Goal: Task Accomplishment & Management: Manage account settings

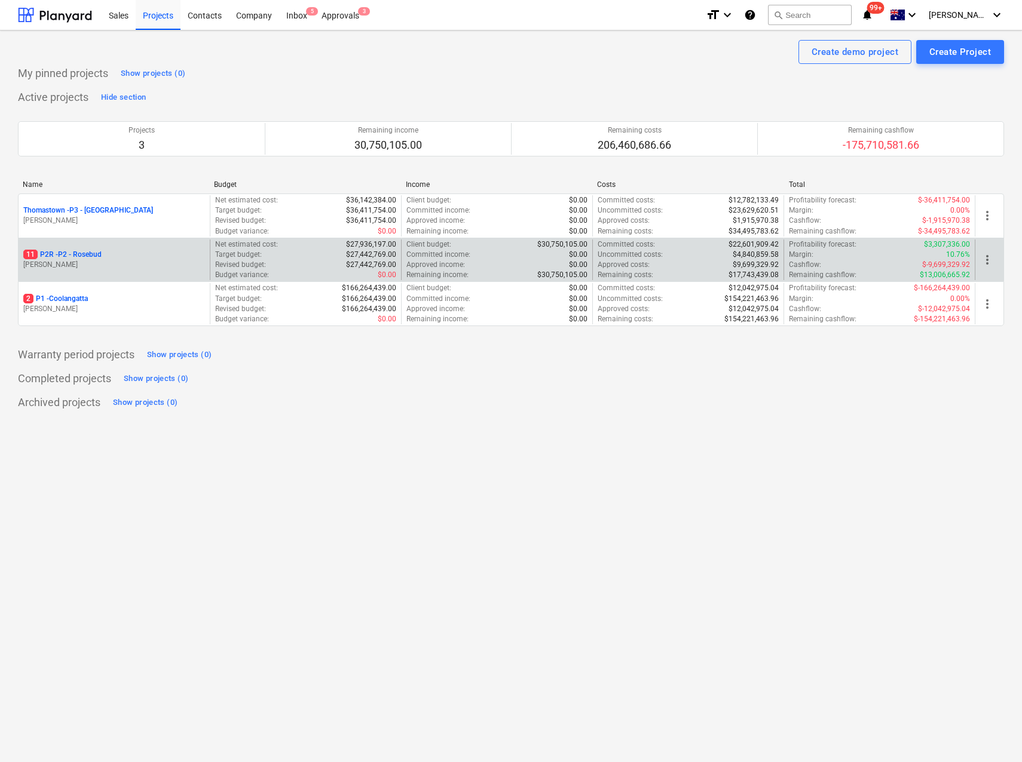
click at [87, 254] on p "11 P2R - P2 - Rosebud" at bounding box center [62, 255] width 78 height 10
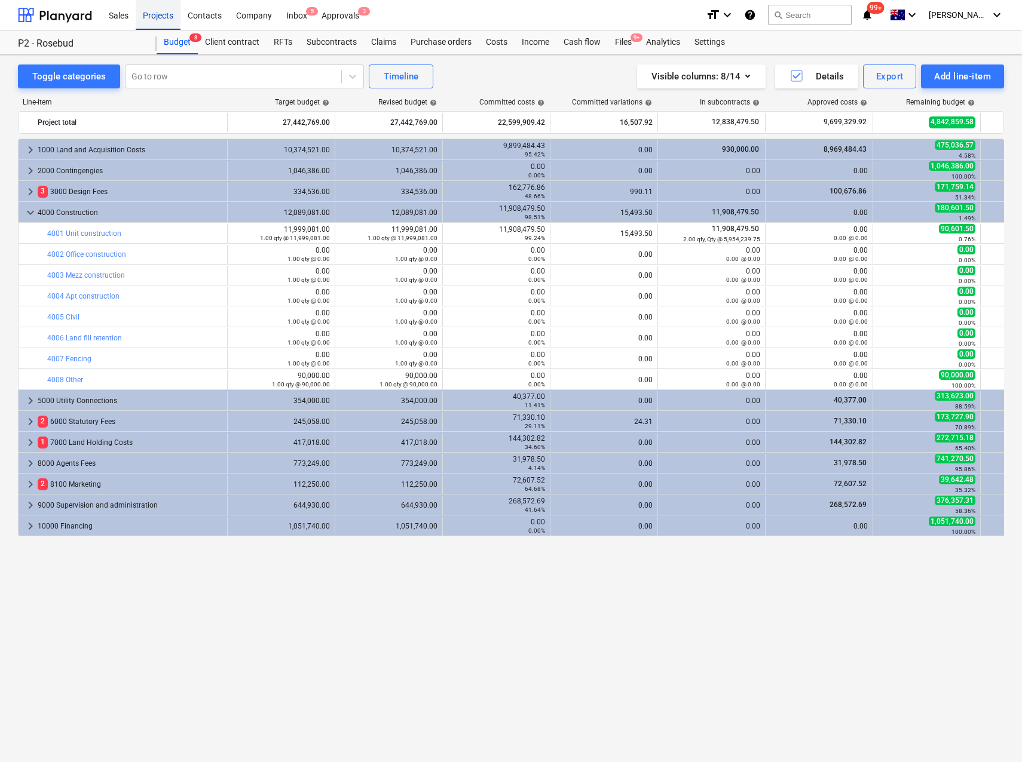
click at [162, 15] on div "Projects" at bounding box center [158, 14] width 45 height 30
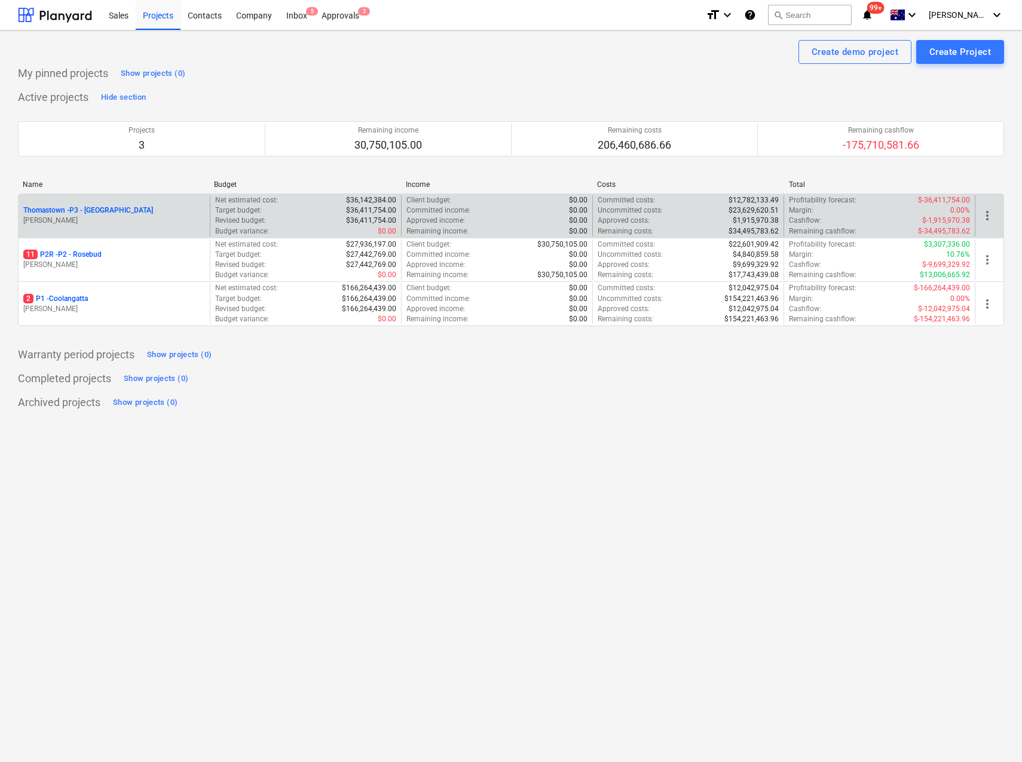
click at [99, 210] on p "Thomastown - P3 - [GEOGRAPHIC_DATA]" at bounding box center [88, 211] width 130 height 10
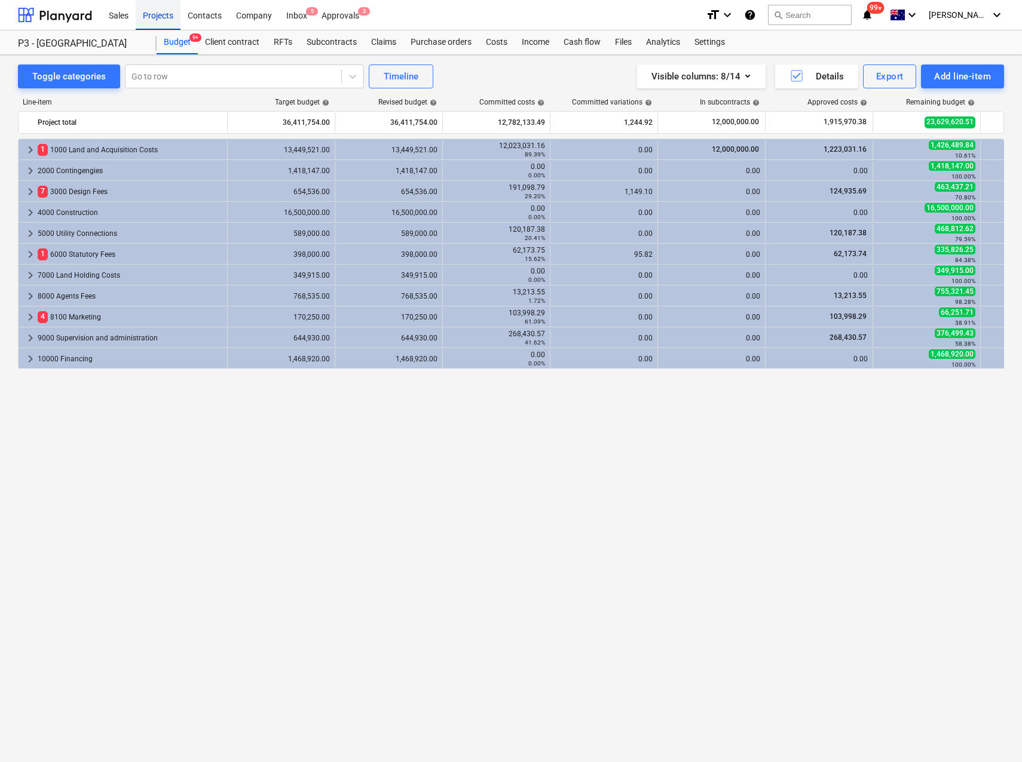
click at [171, 12] on div "Projects" at bounding box center [158, 14] width 45 height 30
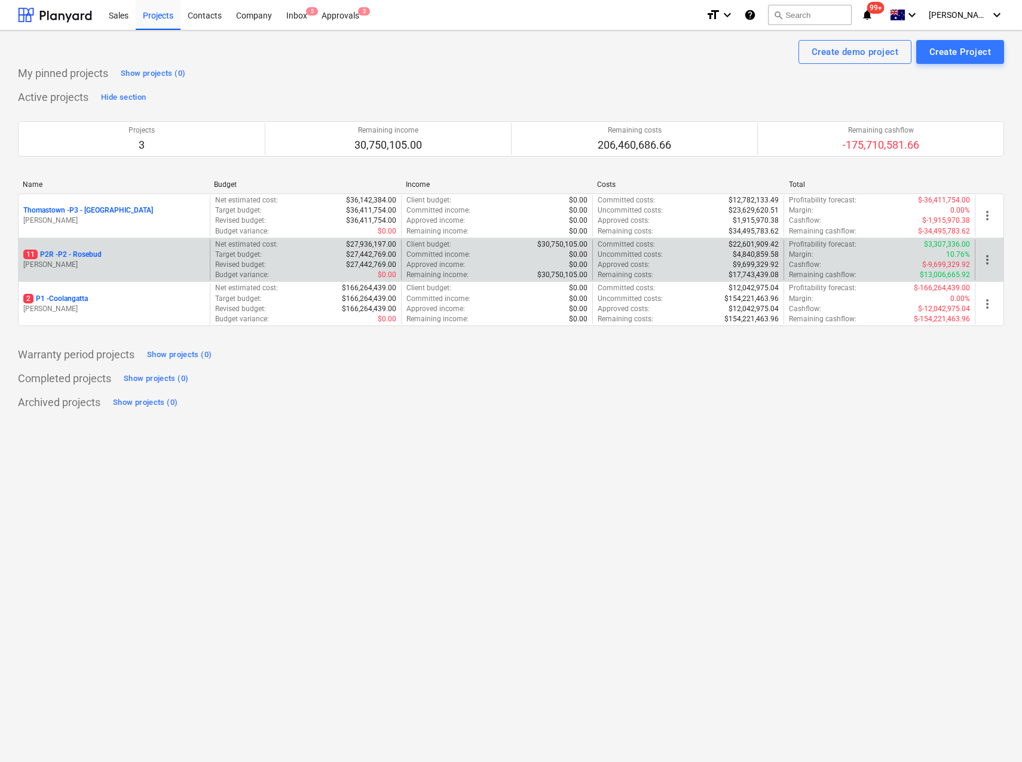
click at [91, 252] on p "11 P2R - P2 - Rosebud" at bounding box center [62, 255] width 78 height 10
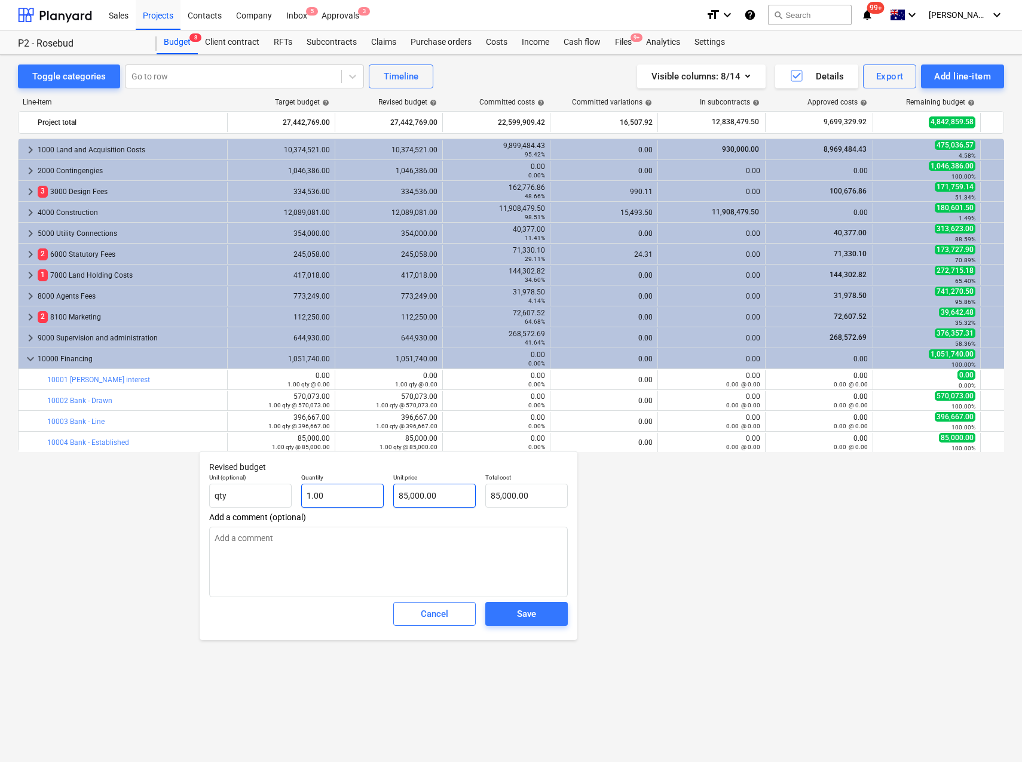
type textarea "x"
type input "85000"
drag, startPoint x: 437, startPoint y: 495, endPoint x: 346, endPoint y: 490, distance: 90.9
click at [347, 492] on body "Sales Projects Contacts Company Inbox 5 Approvals 3 format_size keyboard_arrow_…" at bounding box center [511, 381] width 1022 height 762
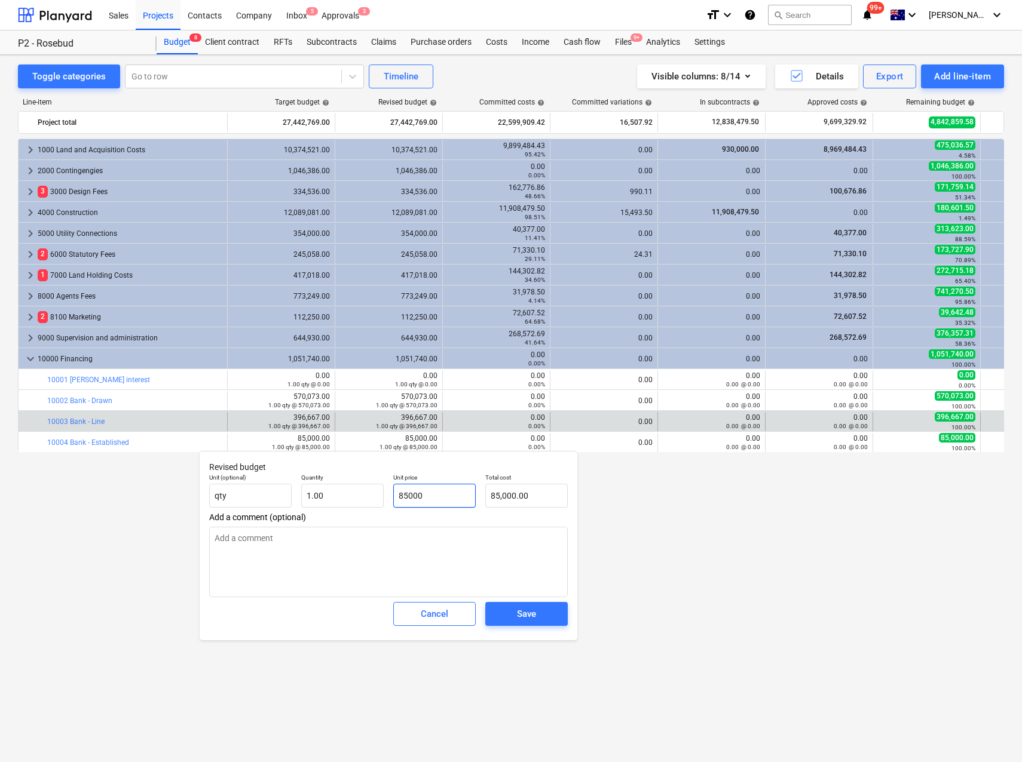
type textarea "x"
type input "8"
type input "8.00"
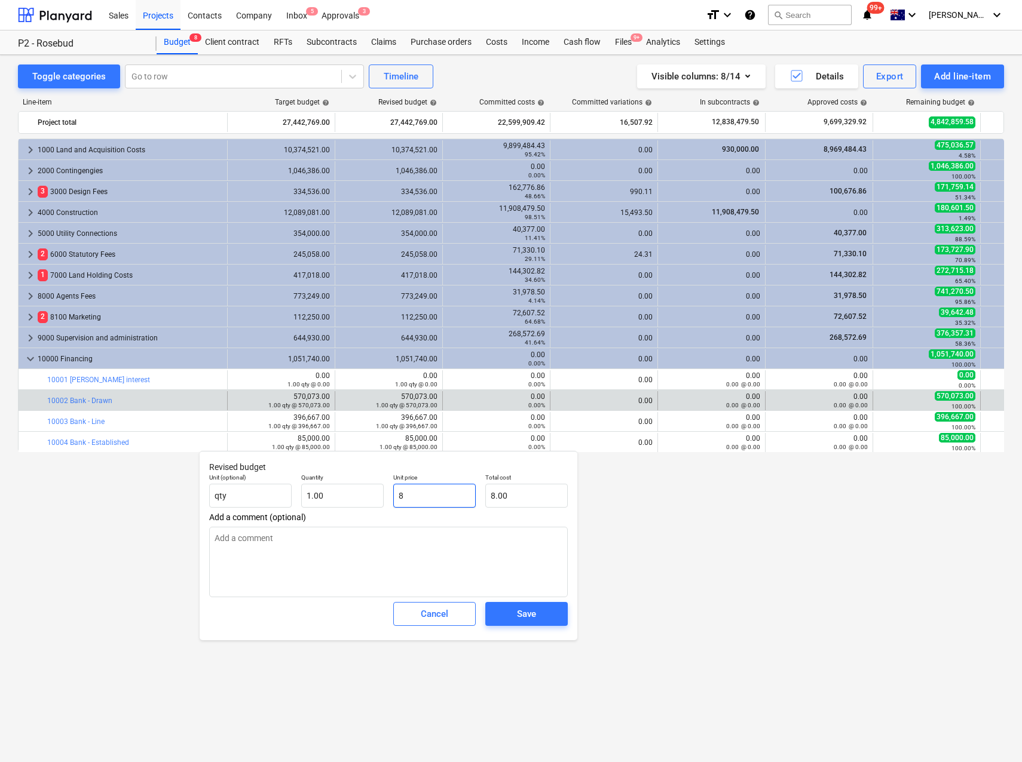
type textarea "x"
type input "82"
type input "82.00"
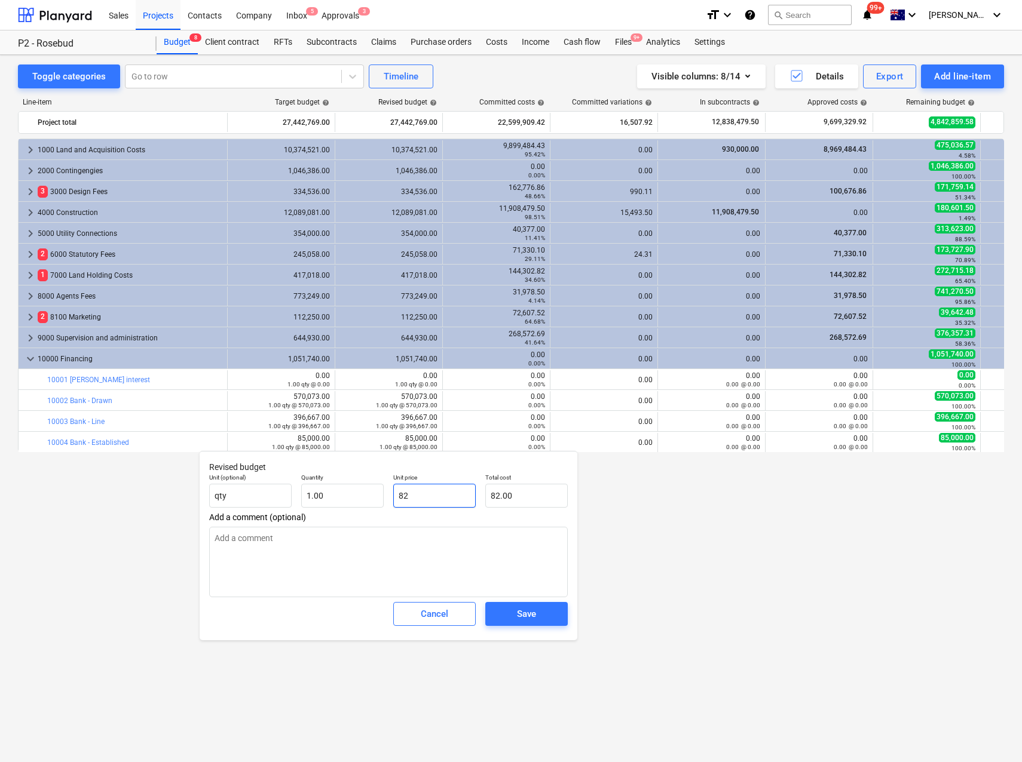
type textarea "x"
type input "825"
type input "825.00"
type textarea "x"
type input "8250"
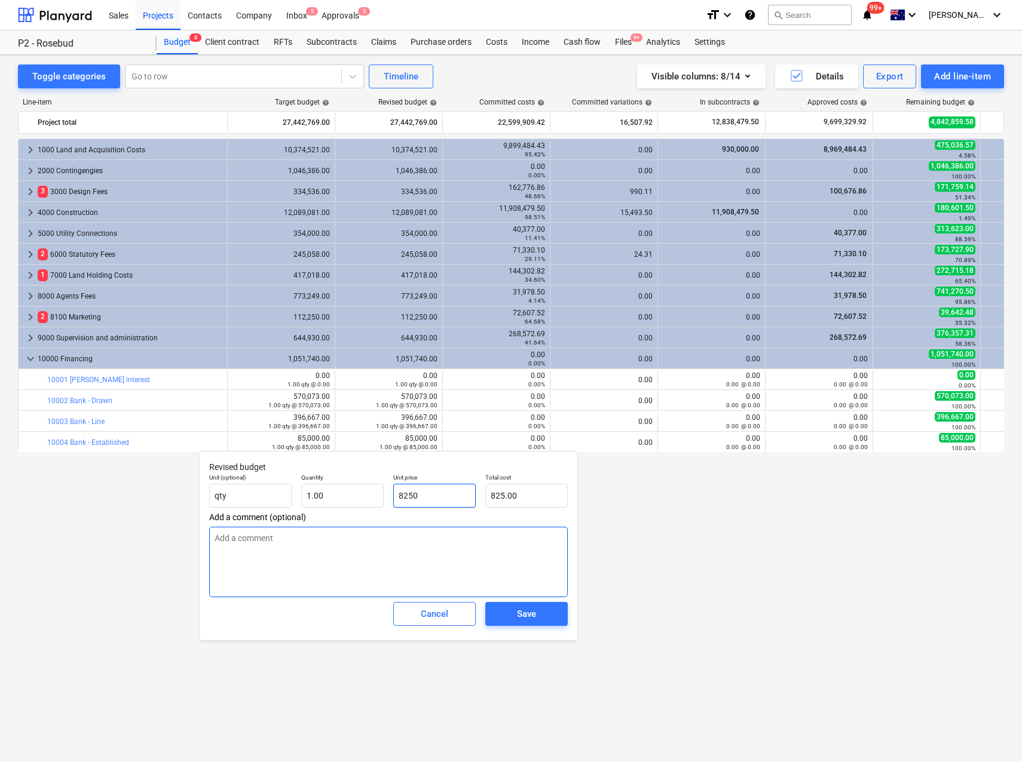
type input "8,250.00"
type textarea "x"
type input "82500"
type input "82,500.00"
type input "82500"
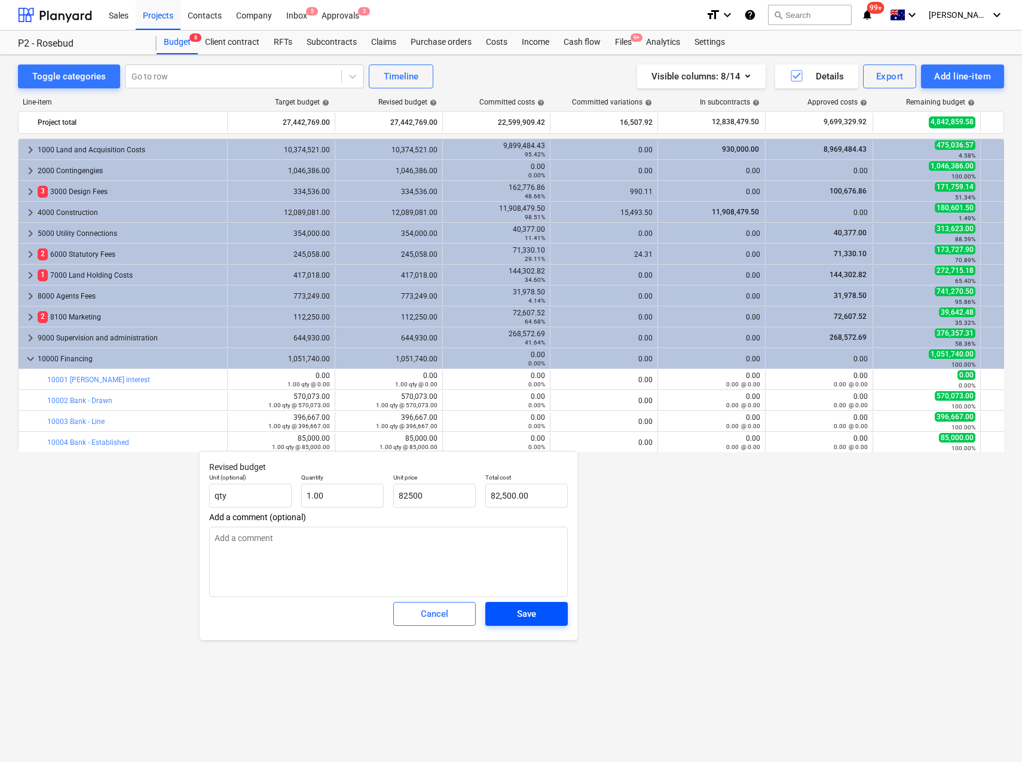
type textarea "x"
type input "82,500.00"
click at [520, 614] on div "Save" at bounding box center [526, 614] width 19 height 16
type textarea "x"
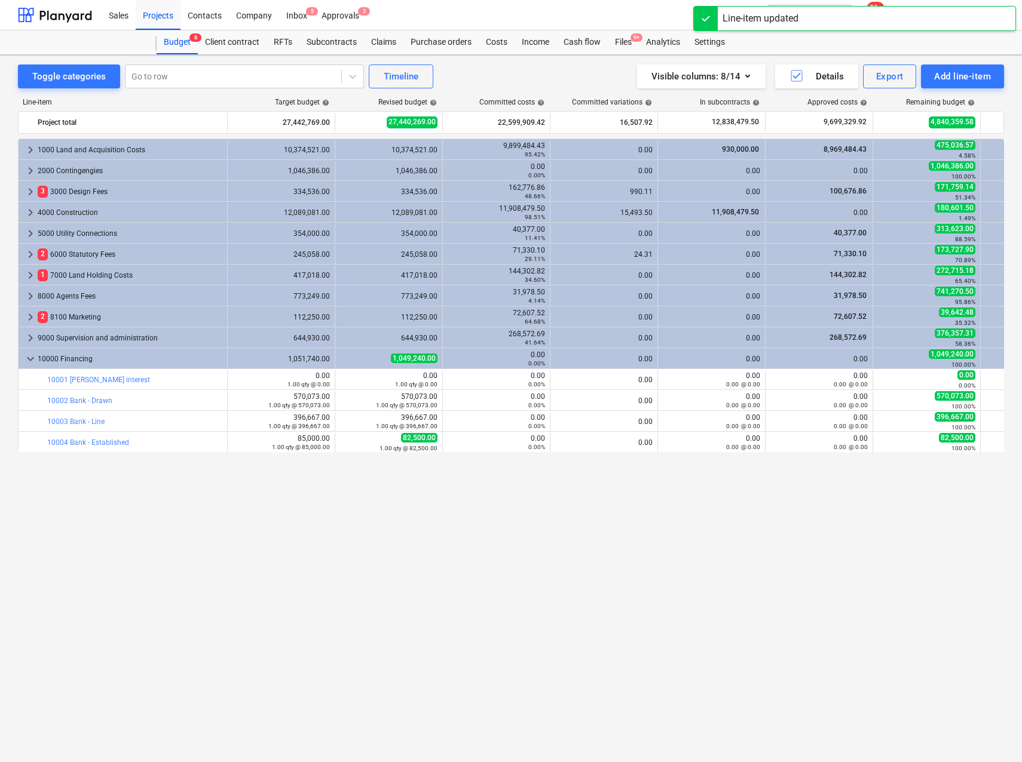
click at [238, 443] on div "1.00 qty @ 85,000.00" at bounding box center [280, 447] width 97 height 8
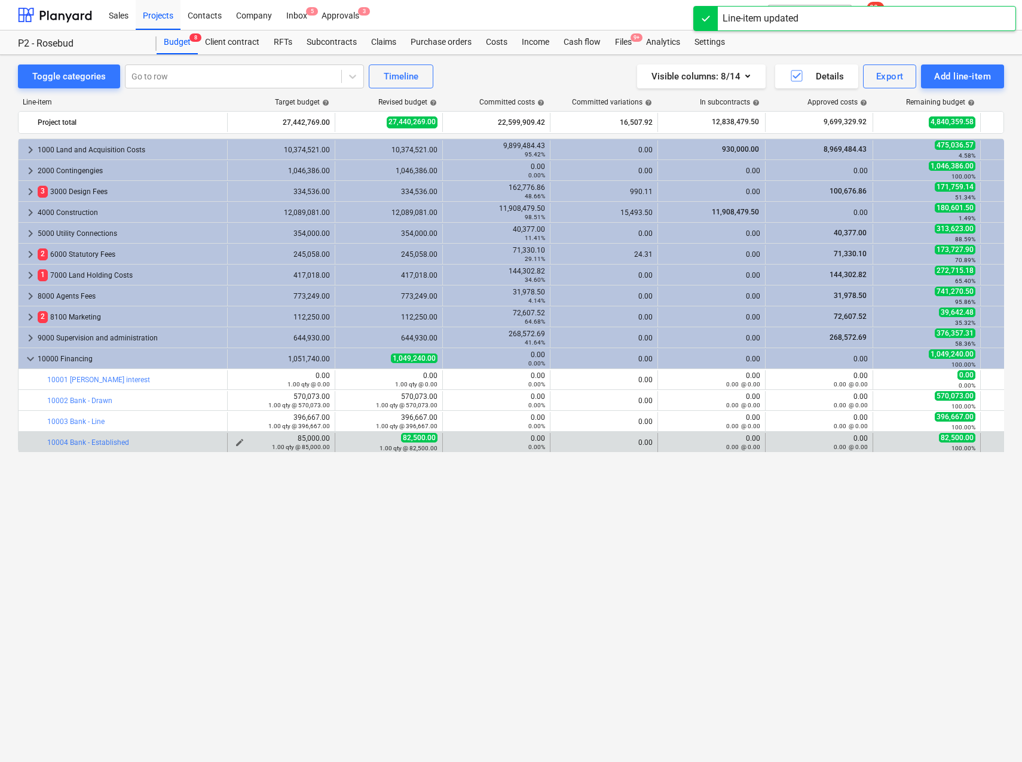
click at [240, 440] on span "edit" at bounding box center [240, 443] width 10 height 10
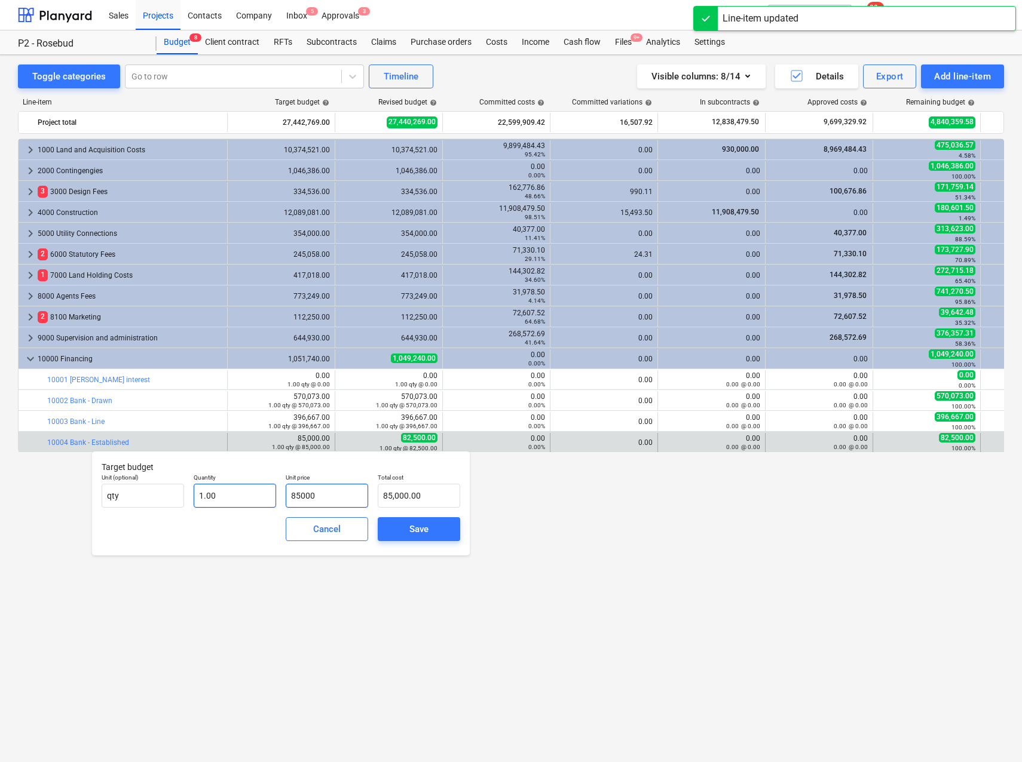
drag, startPoint x: 342, startPoint y: 503, endPoint x: 258, endPoint y: 496, distance: 83.9
click at [259, 496] on div "Unit (optional) qty Quantity 1.00 Unit price 85000 Total cost 85,000.00" at bounding box center [281, 491] width 368 height 44
type input "8"
type input "8.00"
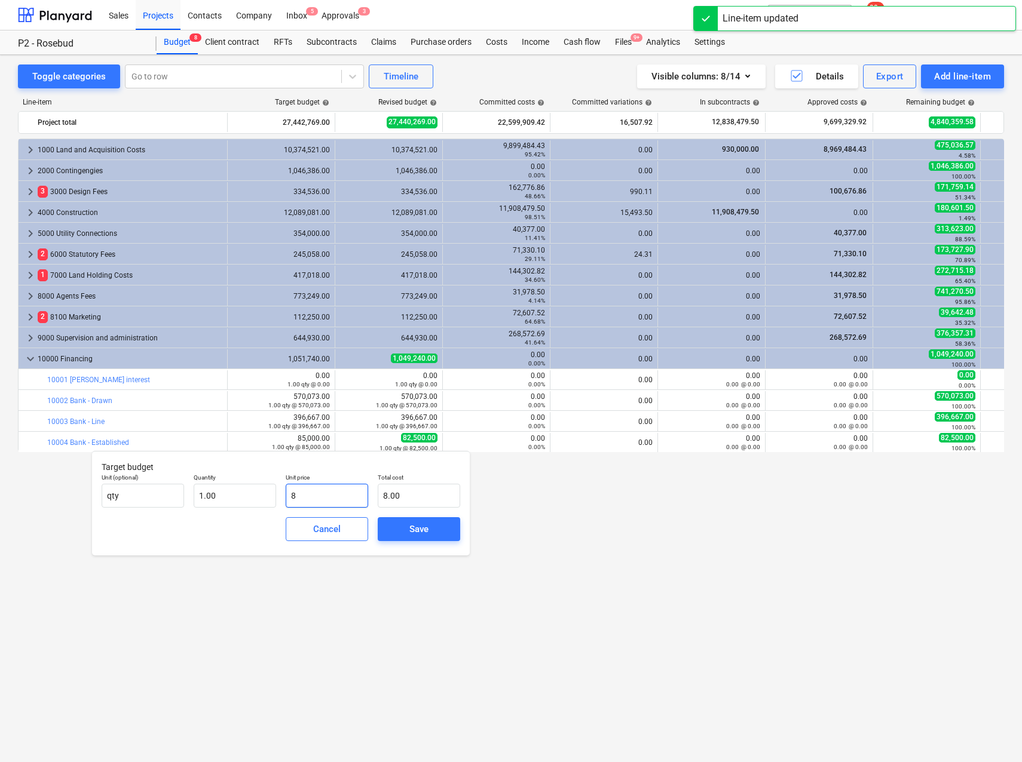
type input "82"
type input "82.00"
type input "825"
type input "825.00"
type input "8250"
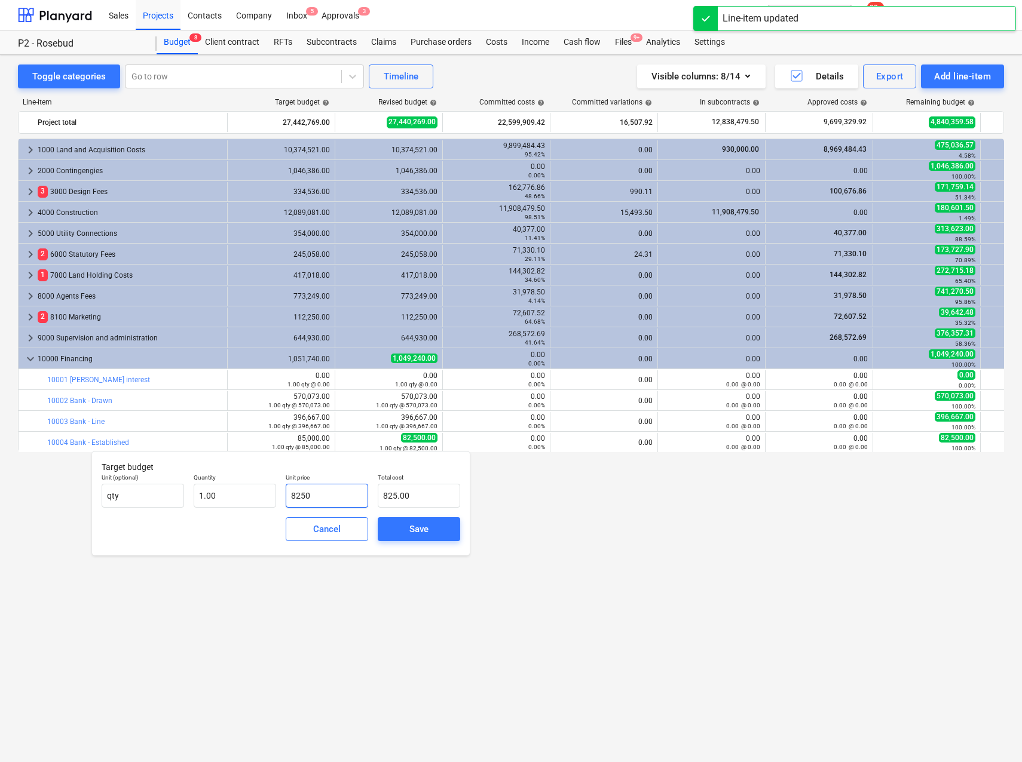
type input "8,250.00"
type input "82500"
type input "82,500.00"
click at [415, 529] on div "Save" at bounding box center [418, 530] width 19 height 16
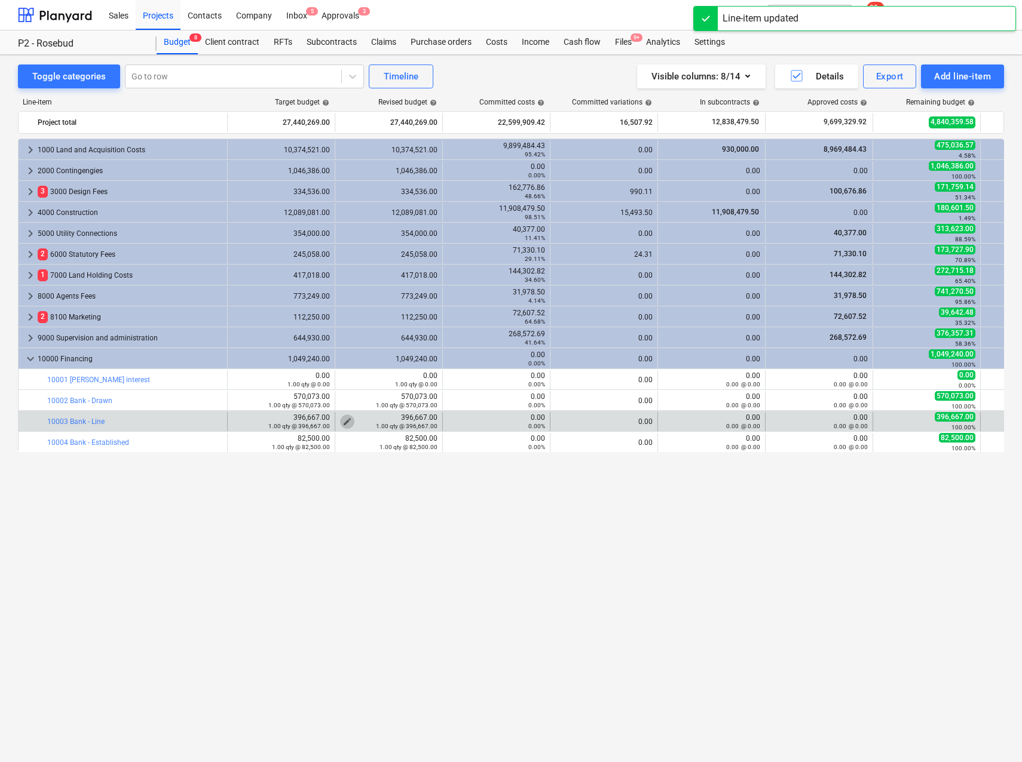
click at [345, 420] on span "edit" at bounding box center [347, 422] width 10 height 10
type textarea "x"
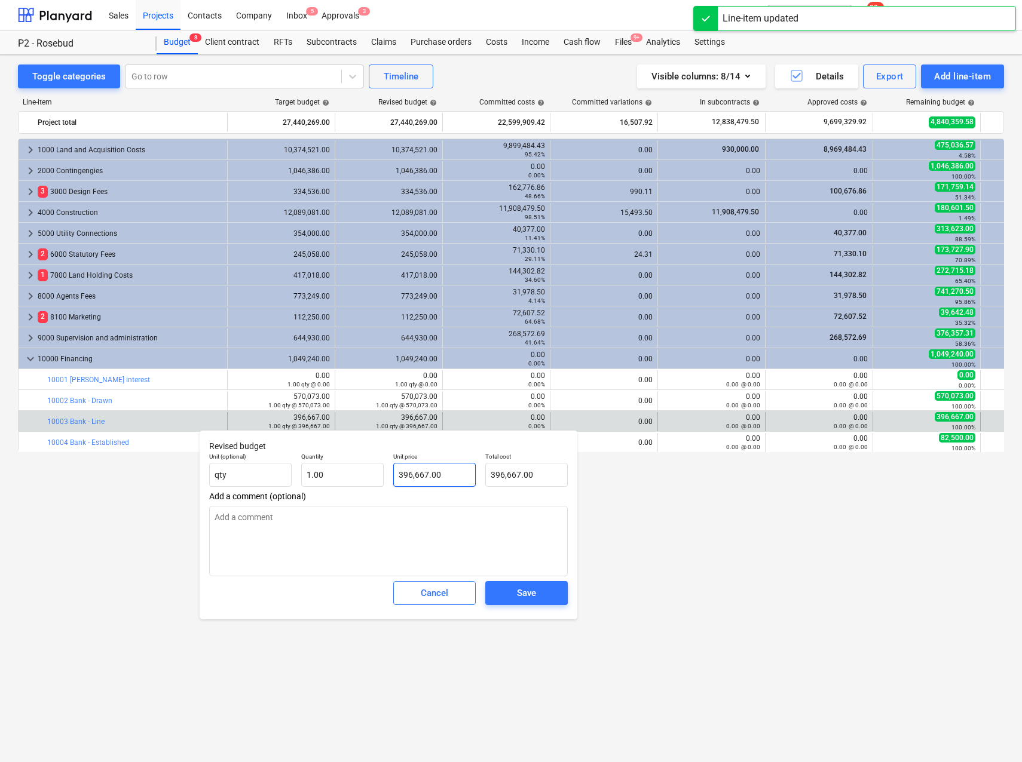
type input "396667"
drag, startPoint x: 450, startPoint y: 479, endPoint x: 338, endPoint y: 474, distance: 111.8
click at [345, 474] on div "Unit (optional) qty Quantity 1.00 Unit price 396667 Total cost 396,667.00" at bounding box center [388, 470] width 368 height 44
type textarea "x"
type input "3"
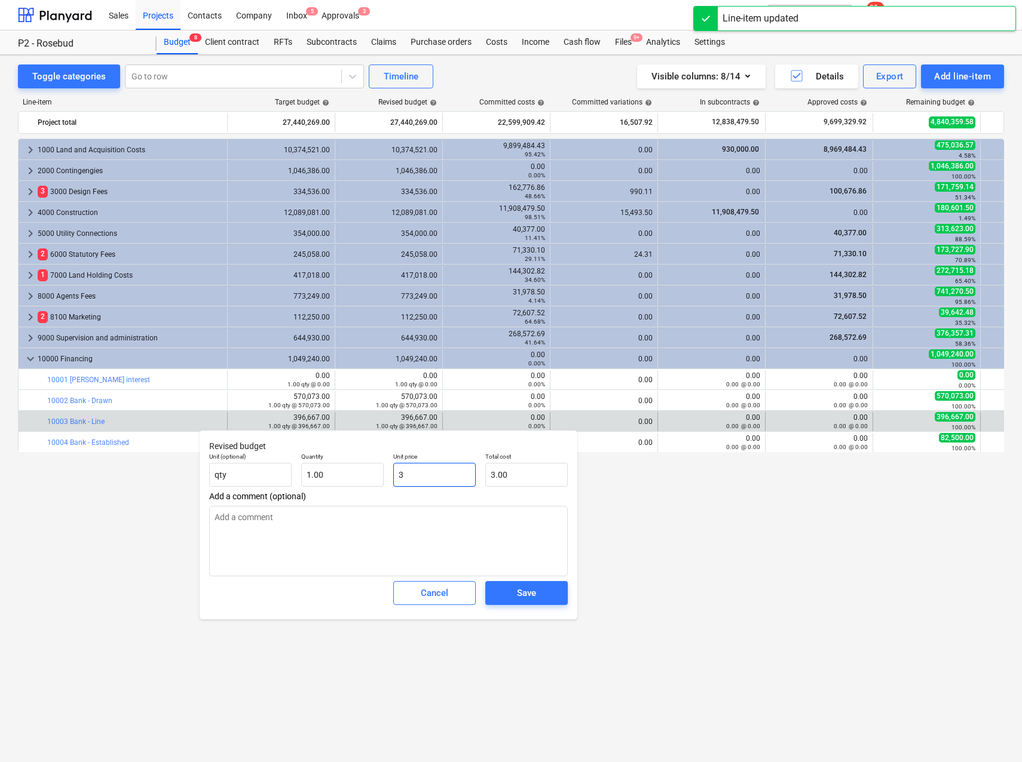
type input "3.00"
type input "38"
type textarea "x"
type input "38.00"
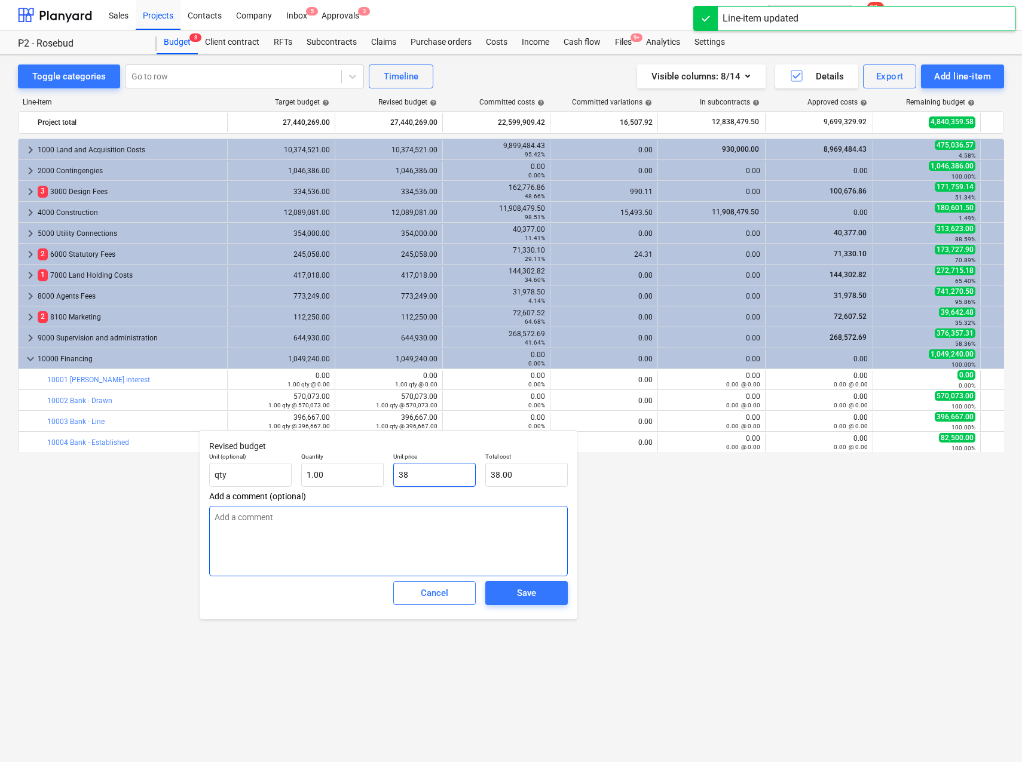
type textarea "x"
type input "385"
type input "385.00"
type textarea "x"
type input "3850"
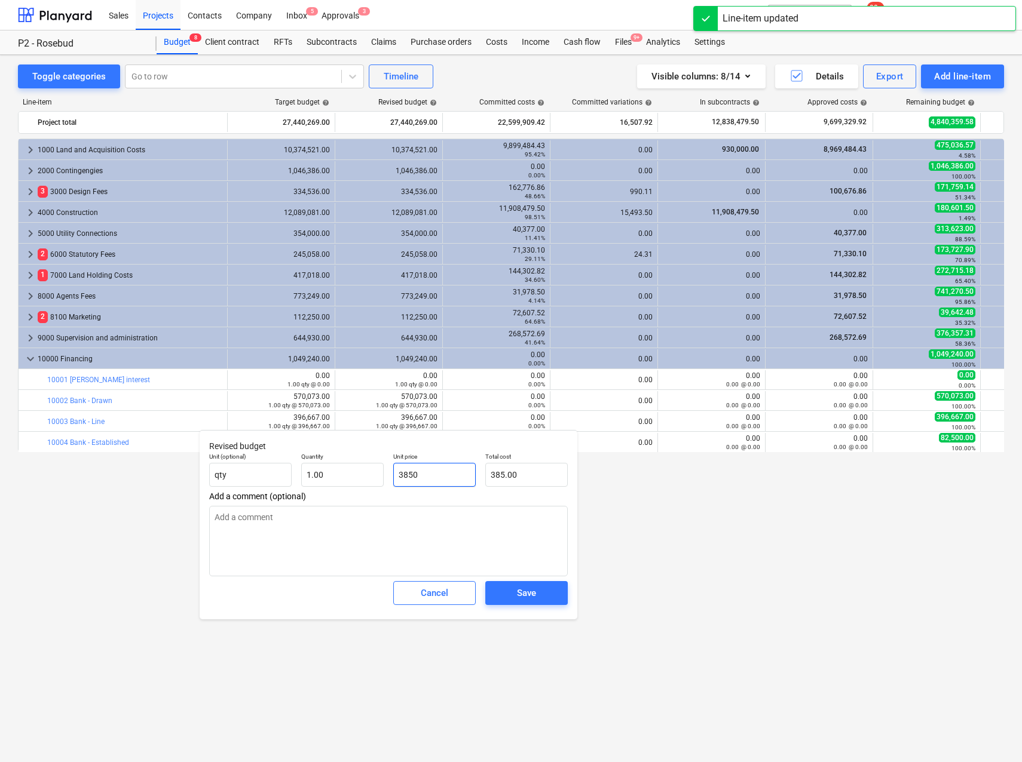
type input "3,850.00"
type textarea "x"
type input "38500"
type input "38,500.00"
type textarea "x"
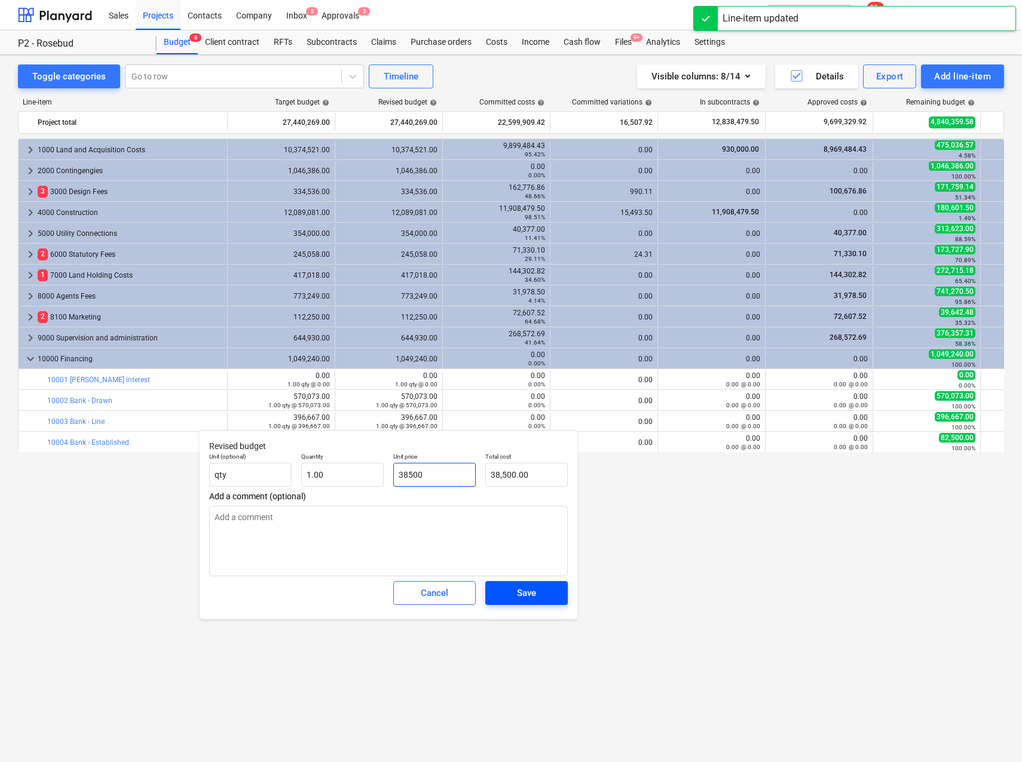
type input "385000"
type input "385,000.00"
type input "385000"
type textarea "x"
type input "385,000.00"
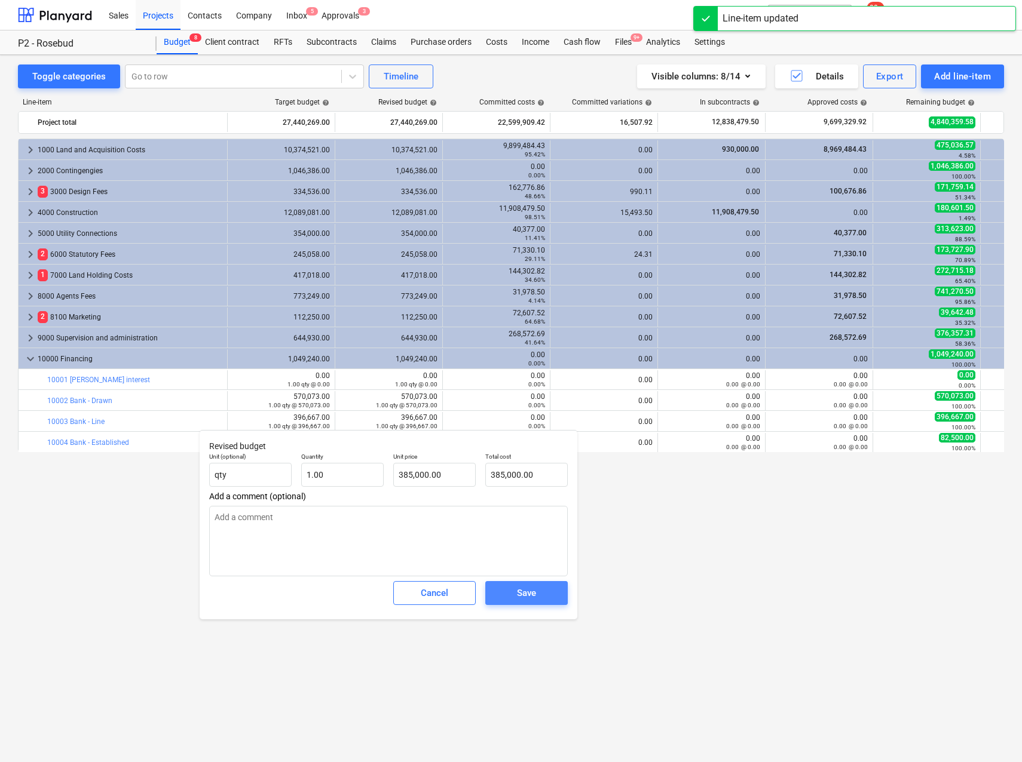
click at [524, 590] on div "Save" at bounding box center [526, 594] width 19 height 16
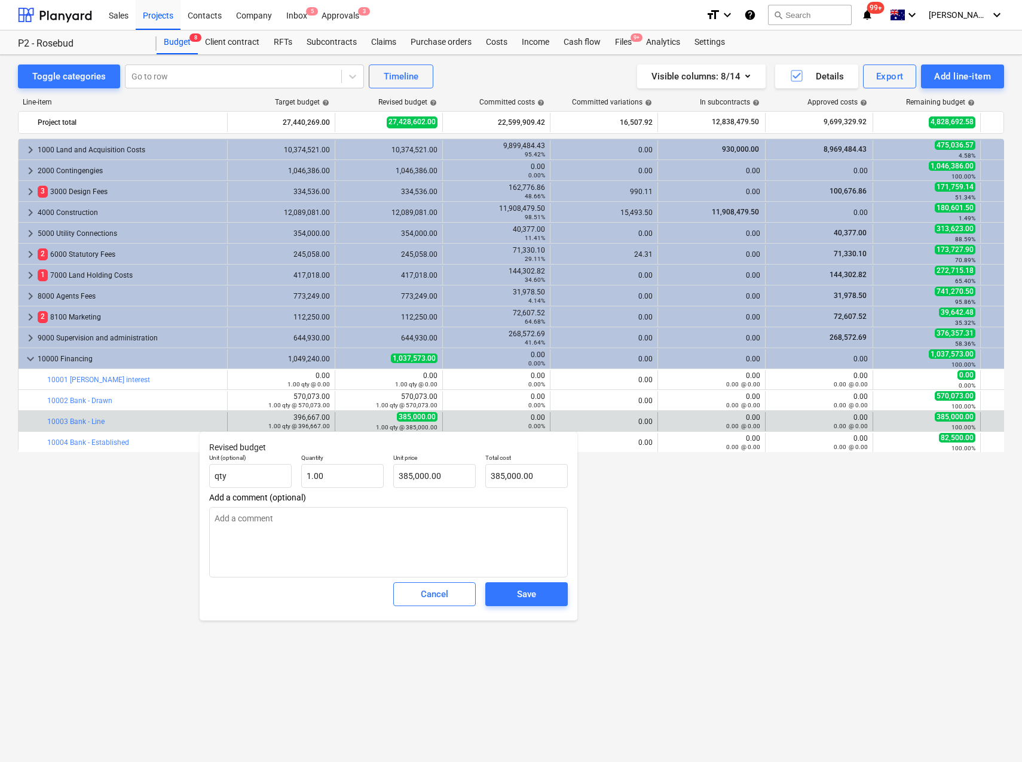
type textarea "x"
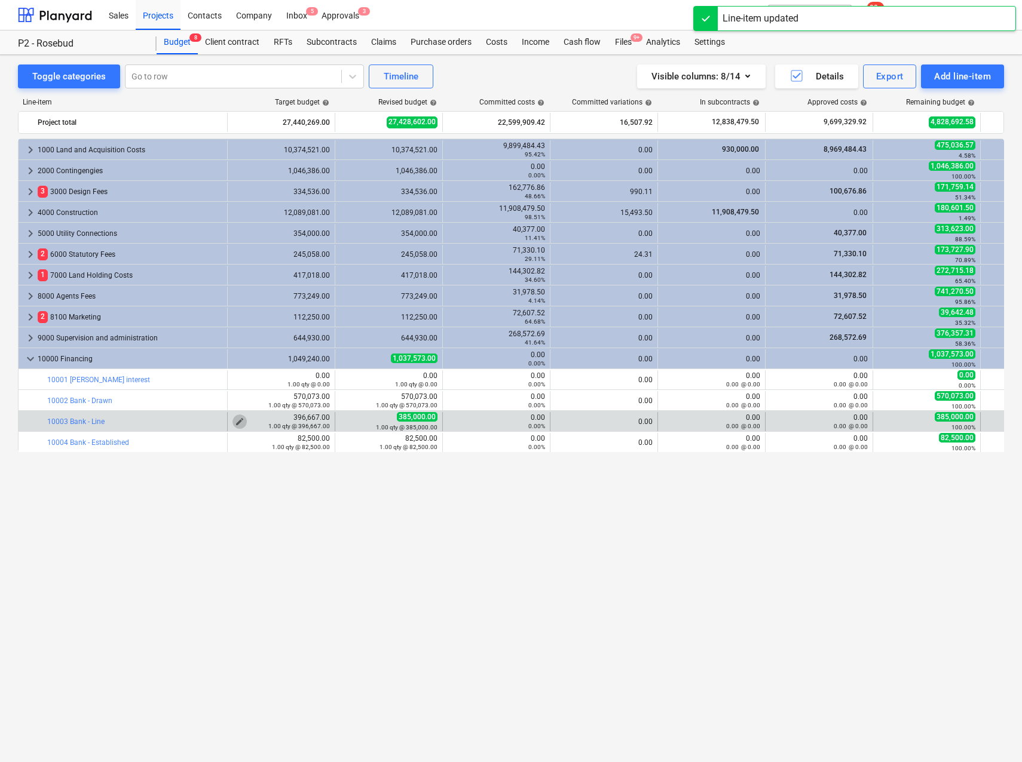
click at [240, 421] on span "edit" at bounding box center [240, 422] width 10 height 10
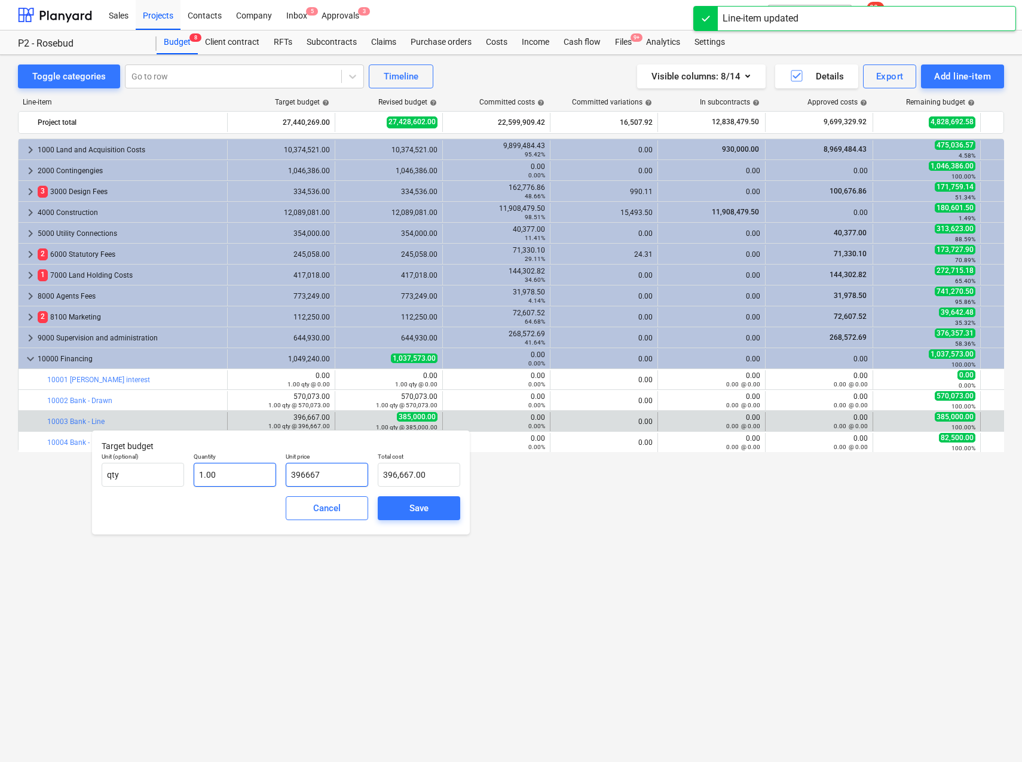
drag, startPoint x: 345, startPoint y: 467, endPoint x: 252, endPoint y: 463, distance: 93.3
click at [267, 465] on div "Unit (optional) qty Quantity 1.00 Unit price 396667 Total cost 396,667.00" at bounding box center [281, 470] width 368 height 44
type input "3"
type input "3.00"
type input "38"
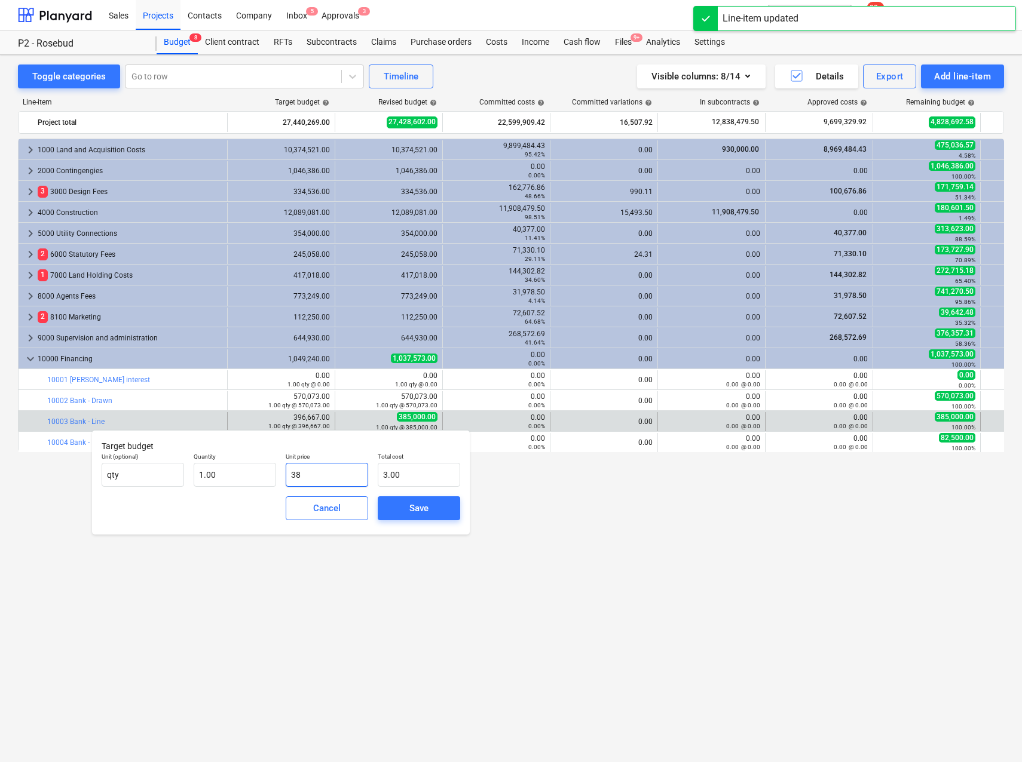
type input "38.00"
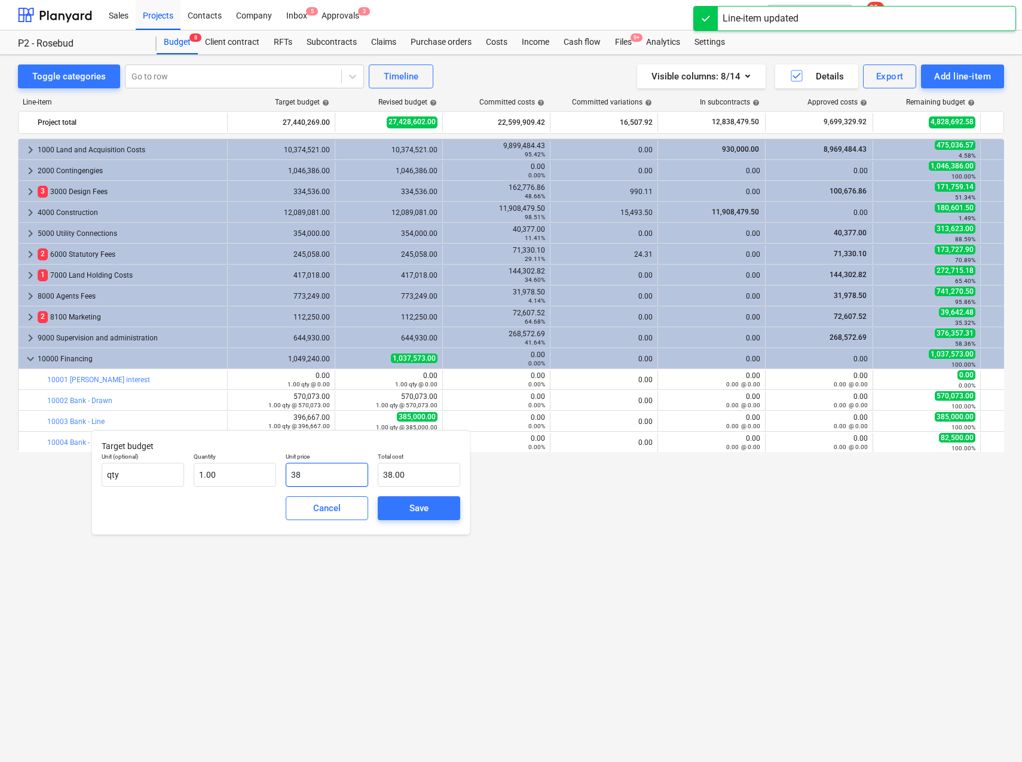
type input "385"
type input "385.00"
type input "3850"
type input "3,850.00"
type input "38500"
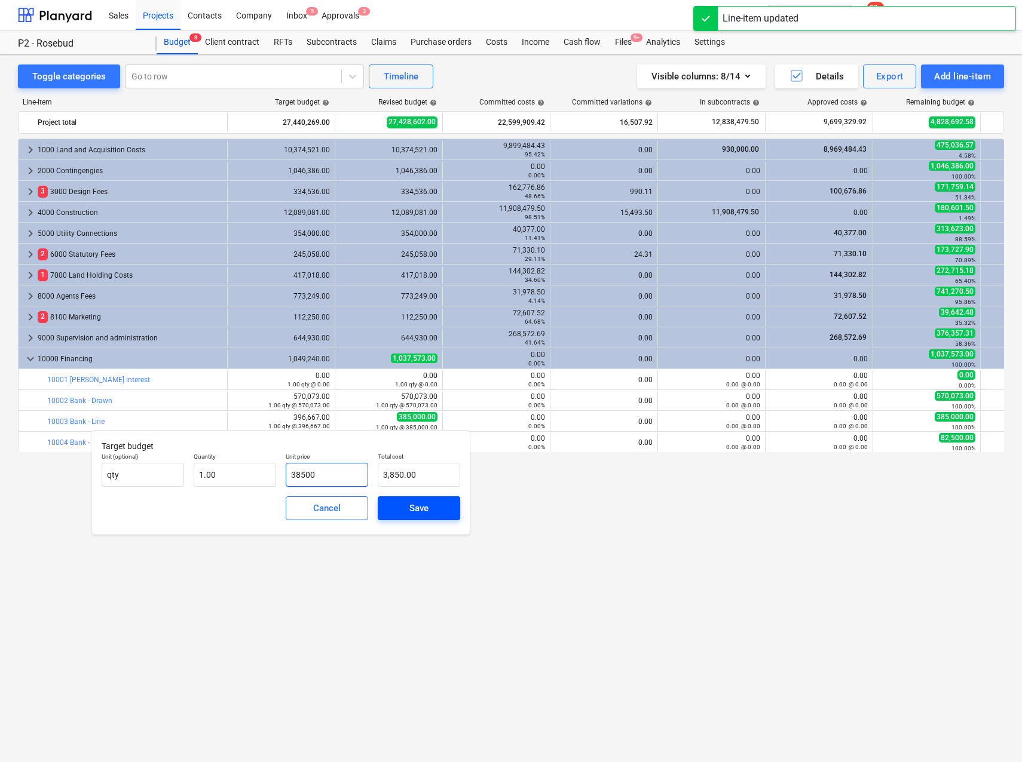
type input "38,500.00"
type input "385000"
type input "385,000.00"
click at [425, 508] on div "Save" at bounding box center [418, 509] width 19 height 16
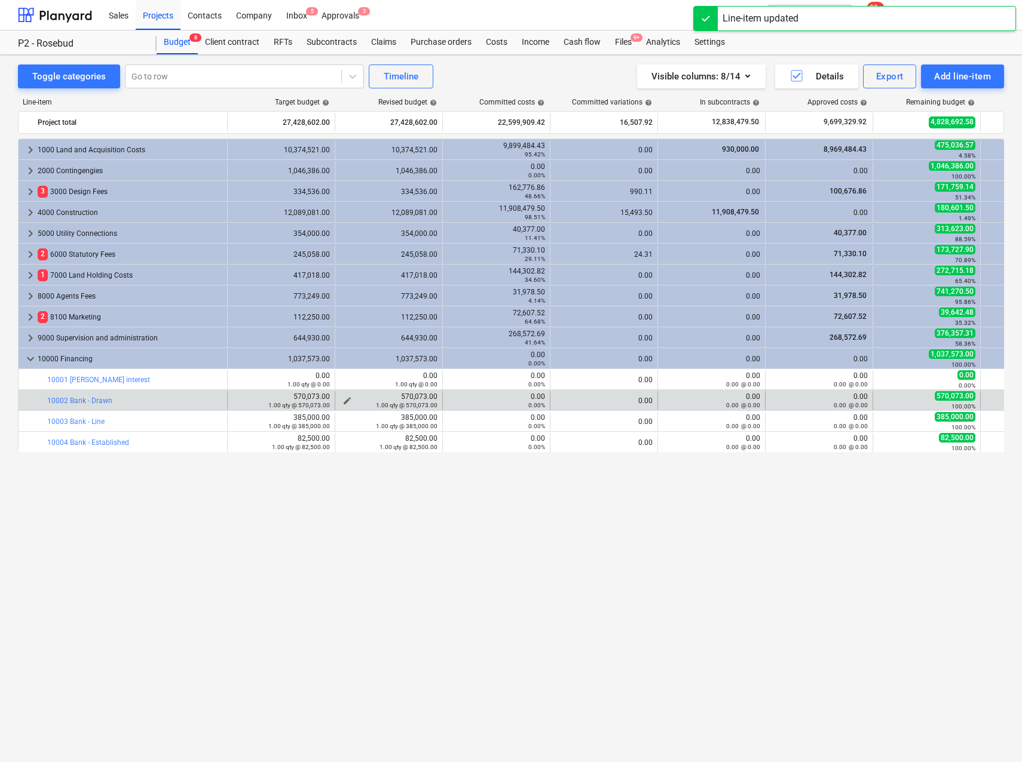
click at [343, 399] on span "edit" at bounding box center [347, 401] width 10 height 10
type textarea "x"
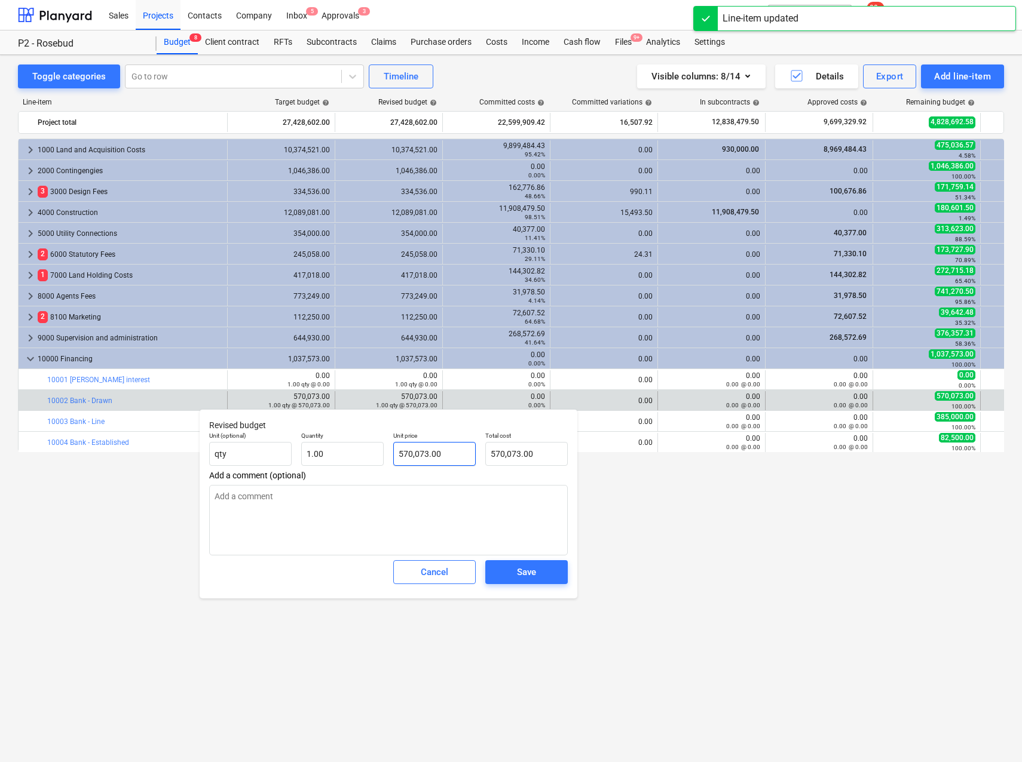
type input "570073"
drag, startPoint x: 452, startPoint y: 456, endPoint x: 375, endPoint y: 447, distance: 78.2
click at [375, 447] on div "Unit (optional) qty Quantity 1.00 Unit price 570073 Total cost 570,073.00" at bounding box center [388, 449] width 368 height 44
type textarea "x"
type input "5"
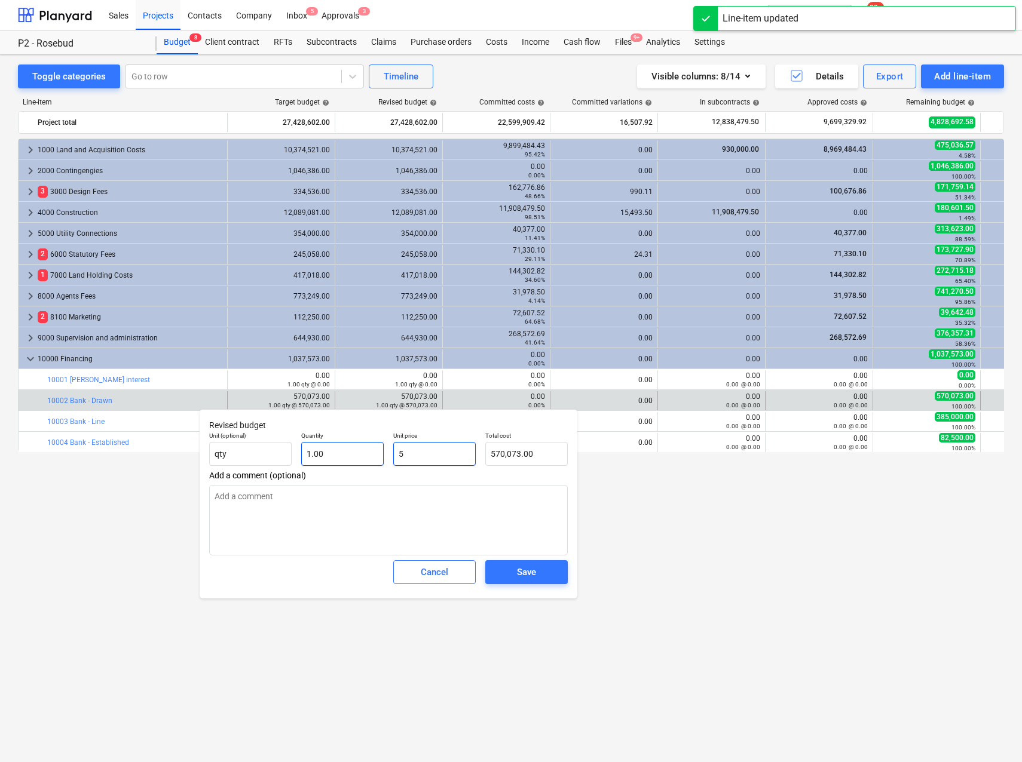
type input "5.00"
type textarea "x"
type input "56"
type input "56.00"
type textarea "x"
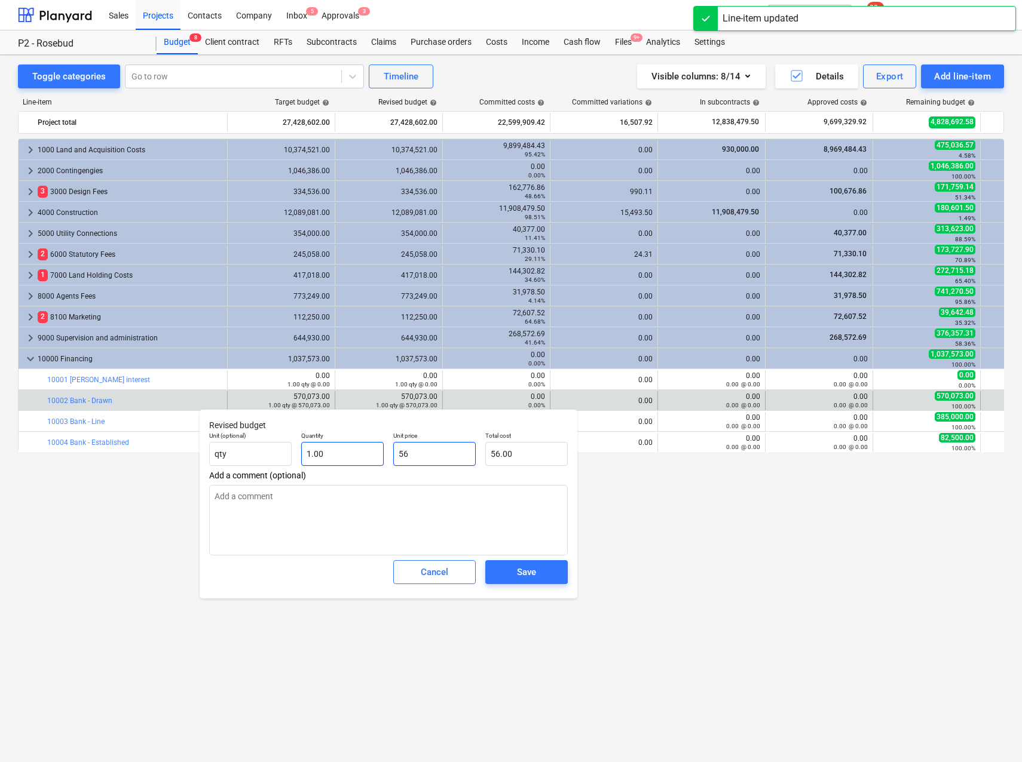
type input "569"
type input "569.00"
type textarea "x"
type input "5695"
type input "5,695.00"
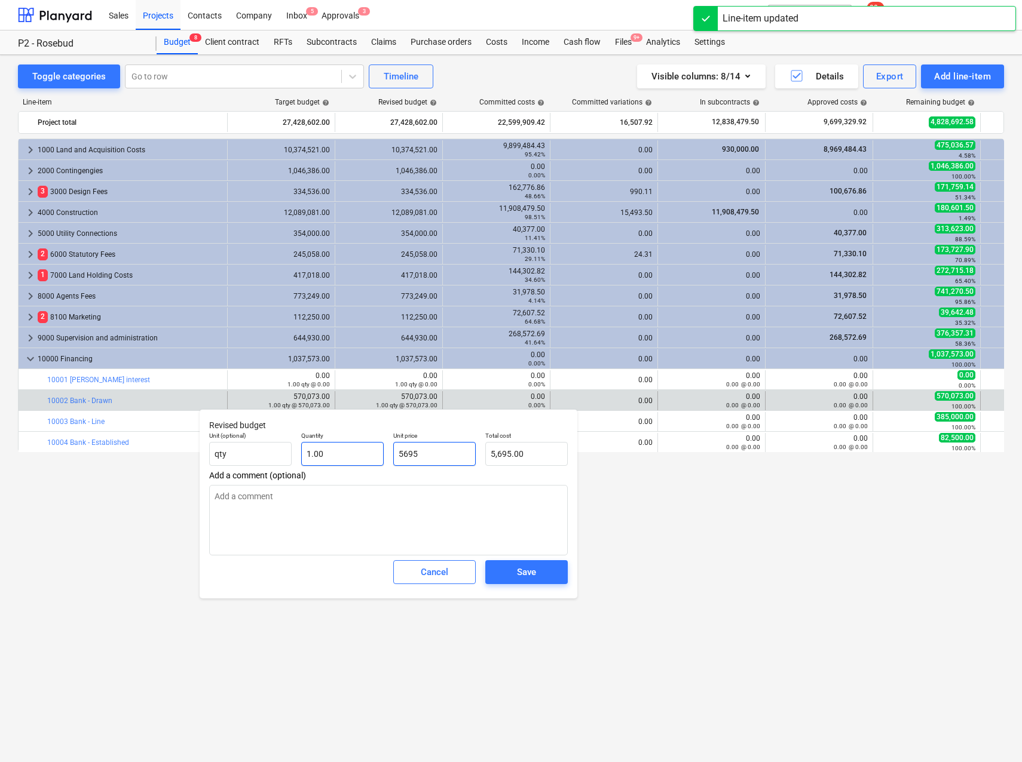
type textarea "x"
type input "56951"
type input "56,951.00"
type textarea "x"
type input "569517"
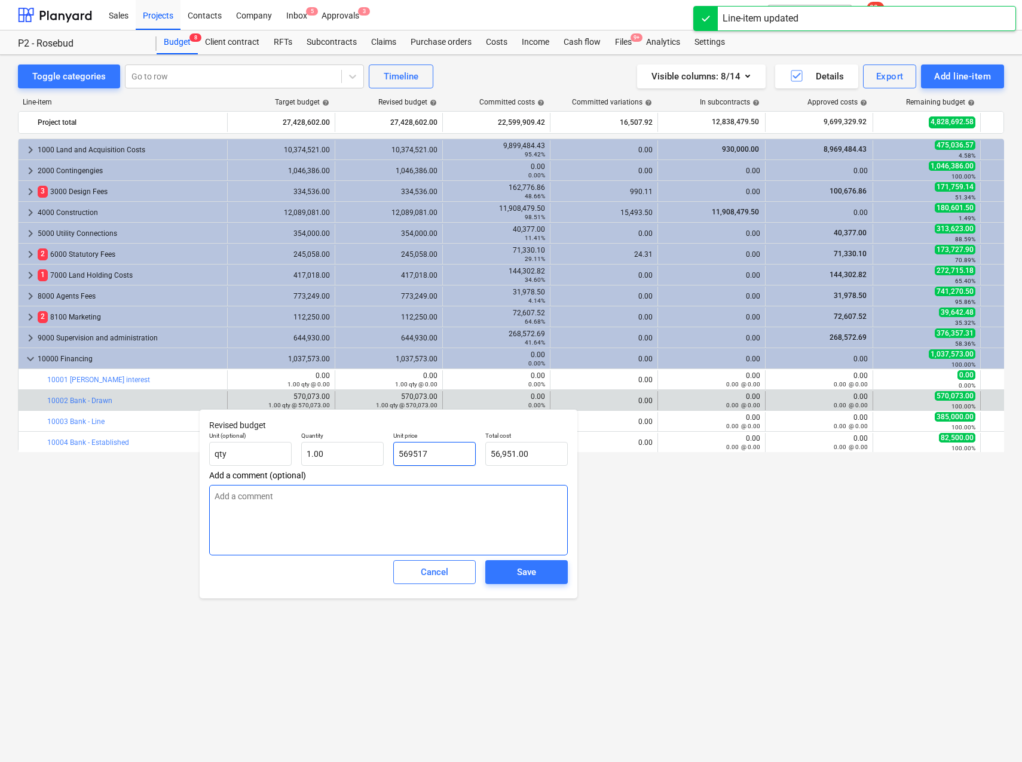
type input "569,517.00"
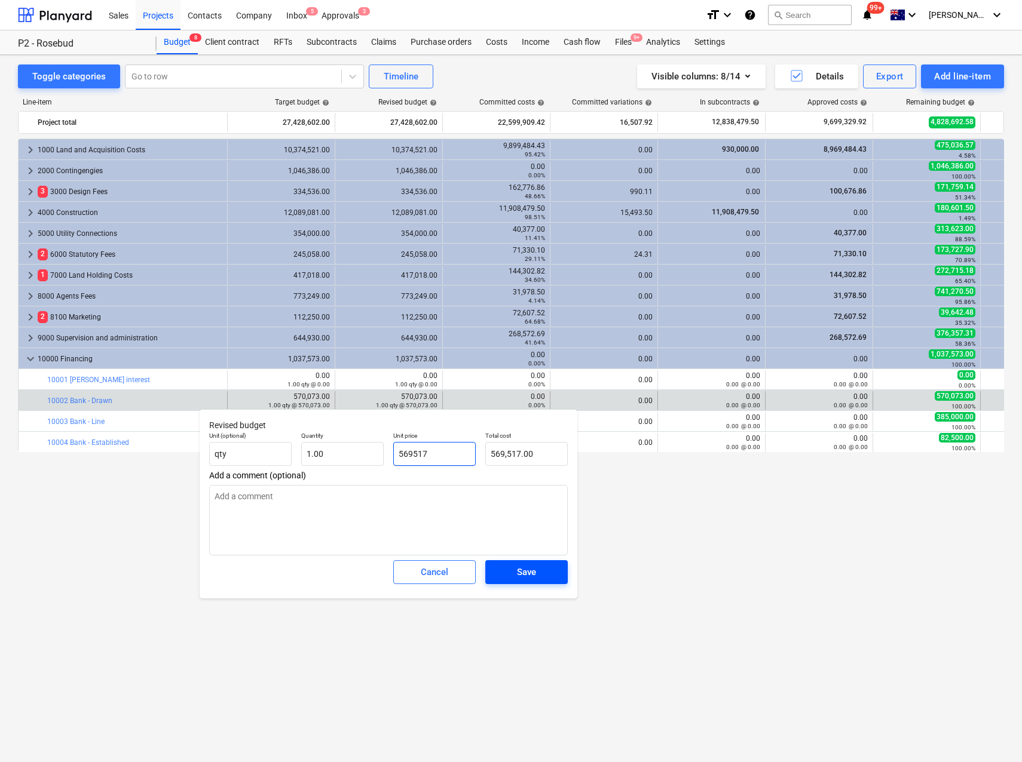
type input "569517"
type textarea "x"
type input "569,517.00"
click at [525, 574] on div "Save" at bounding box center [526, 573] width 19 height 16
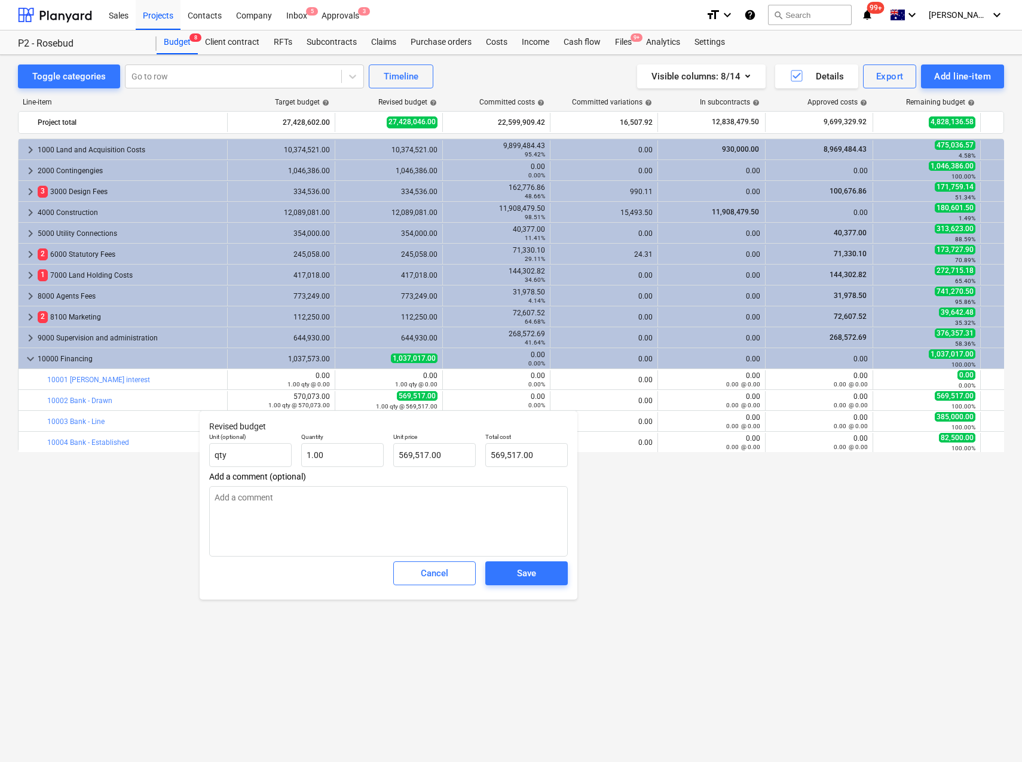
type textarea "x"
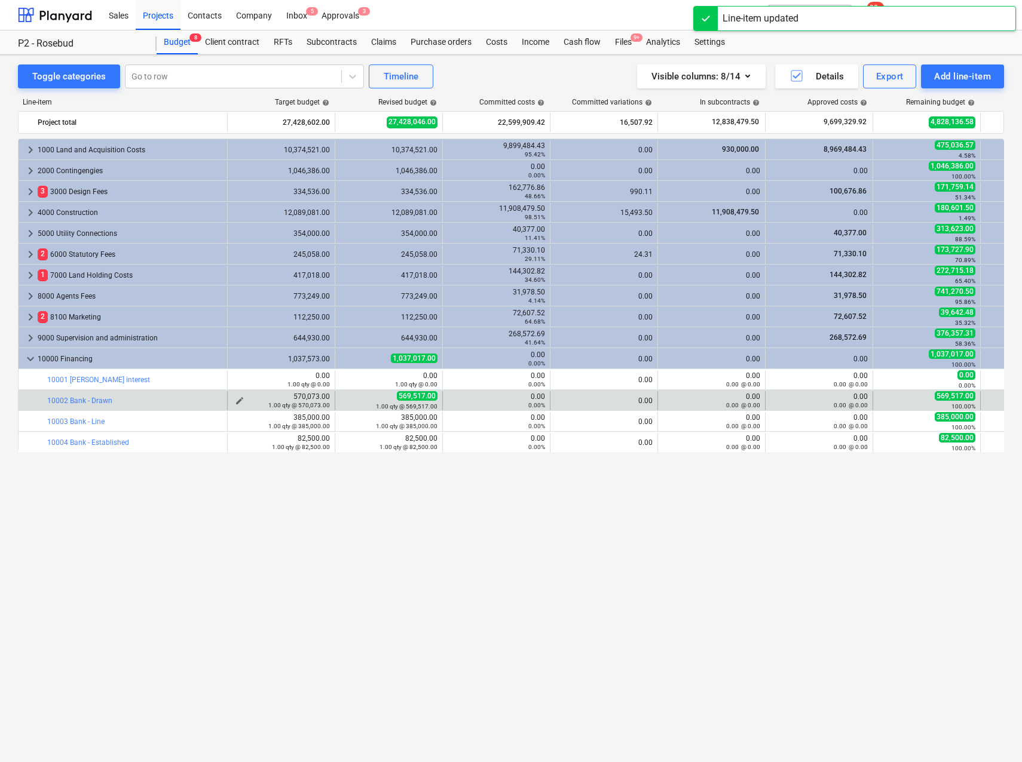
click at [241, 400] on span "edit" at bounding box center [240, 401] width 10 height 10
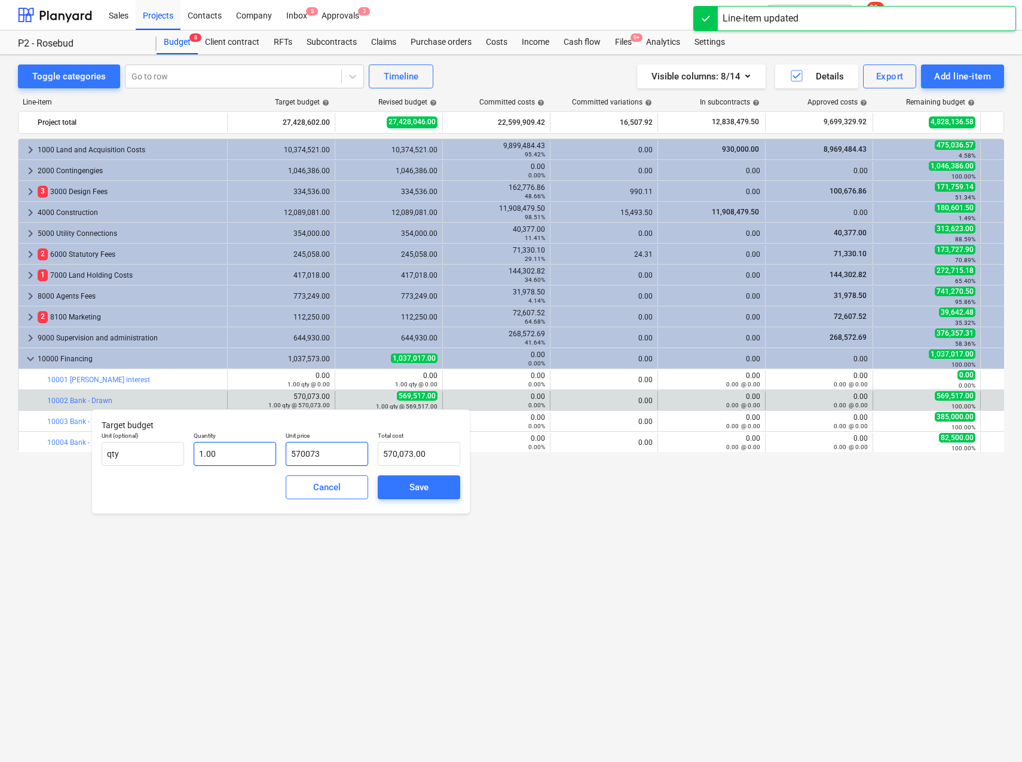
drag, startPoint x: 342, startPoint y: 453, endPoint x: 236, endPoint y: 451, distance: 105.8
click at [236, 451] on div "Unit (optional) qty Quantity 1.00 Unit price 570073 Total cost 570,073.00" at bounding box center [281, 449] width 368 height 44
type input "5"
type input "5.00"
type input "56"
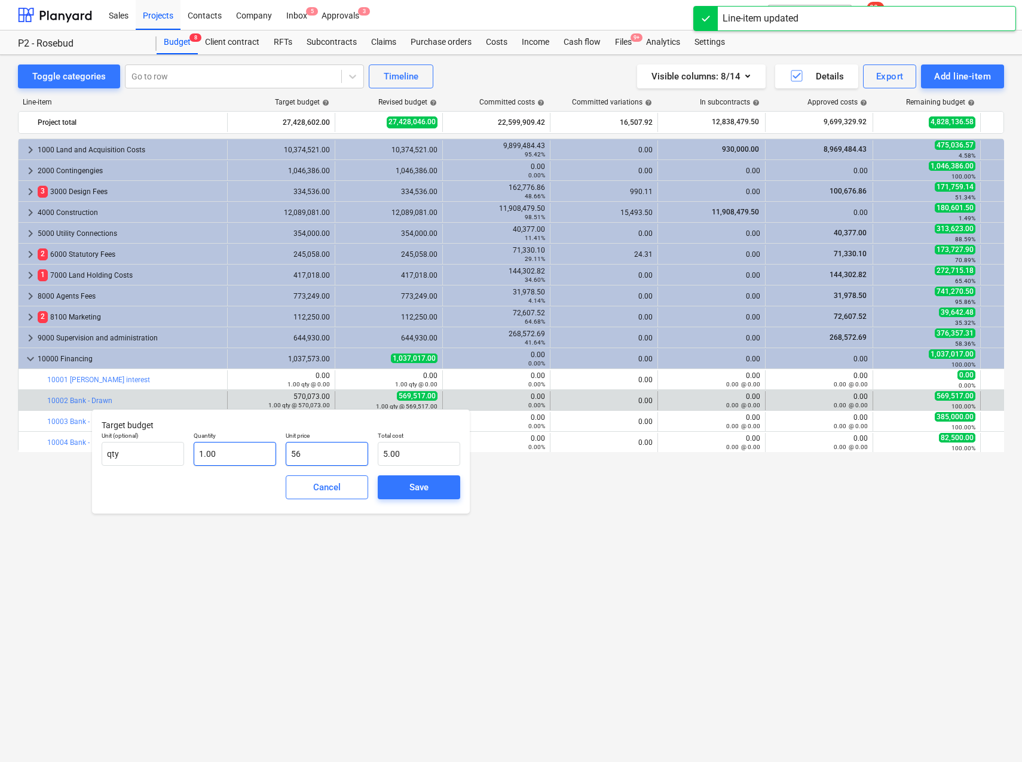
type input "56.00"
type input "569"
type input "569.00"
type input "5695"
type input "5,695.00"
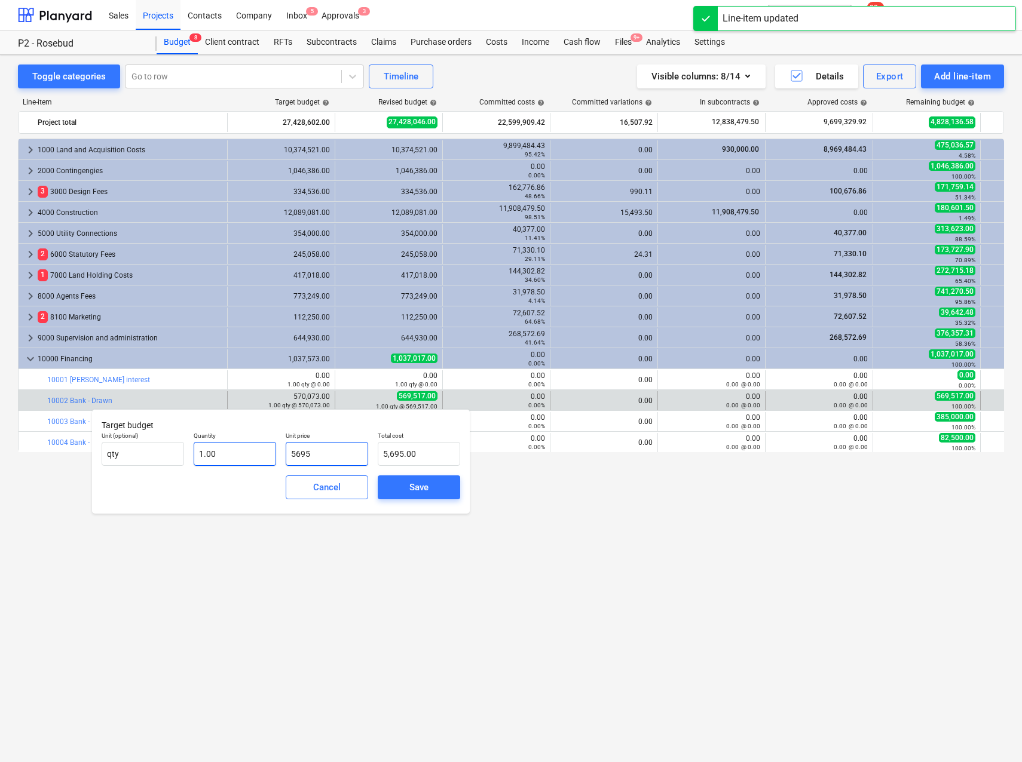
type input "56951"
type input "56,951.00"
type input "569517"
type input "569,517.00"
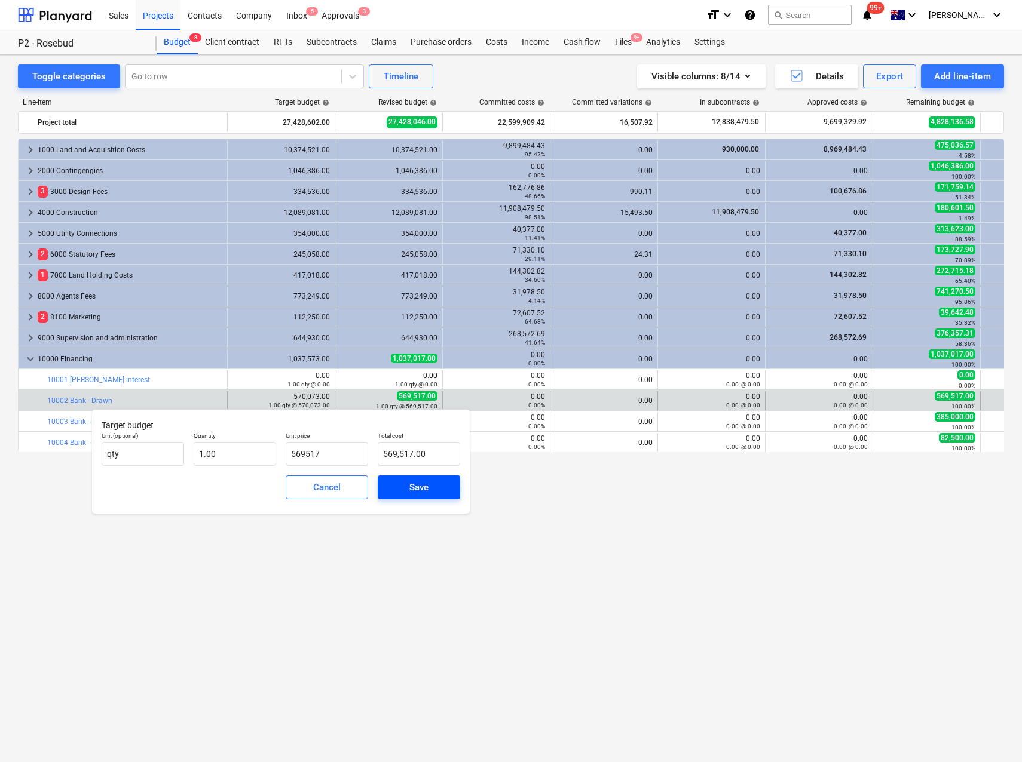
type input "569,517.00"
click at [425, 488] on div "Save" at bounding box center [418, 488] width 19 height 16
